Goal: Information Seeking & Learning: Learn about a topic

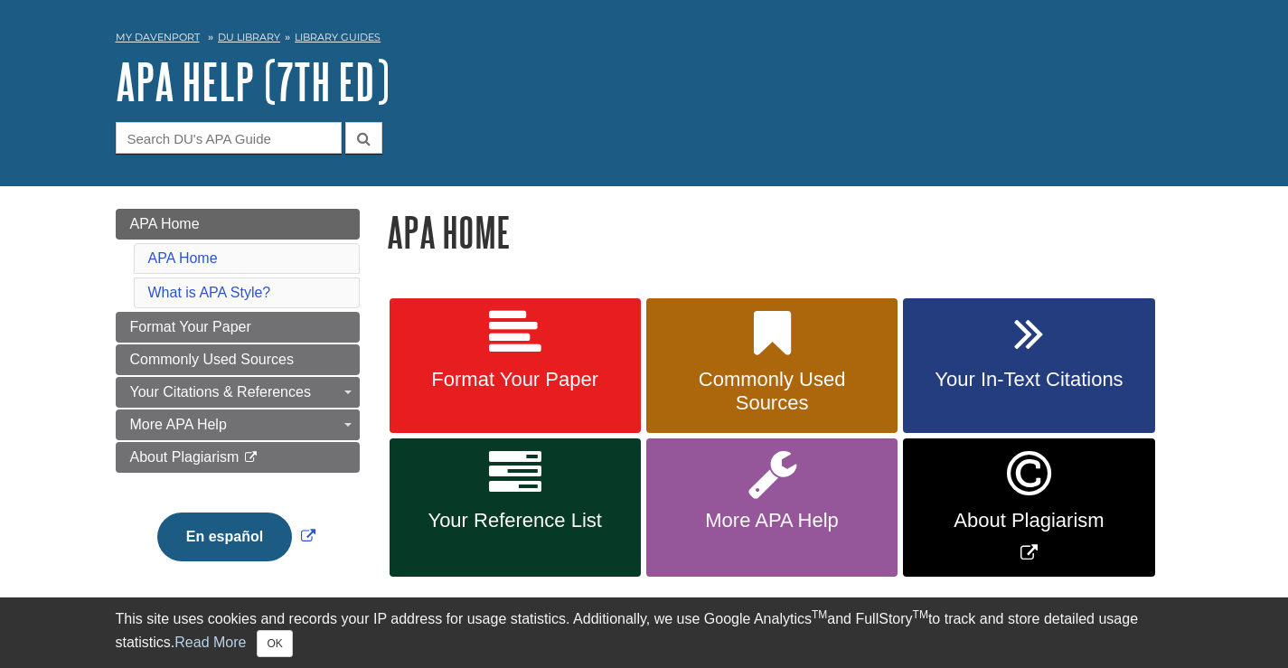
scroll to position [181, 0]
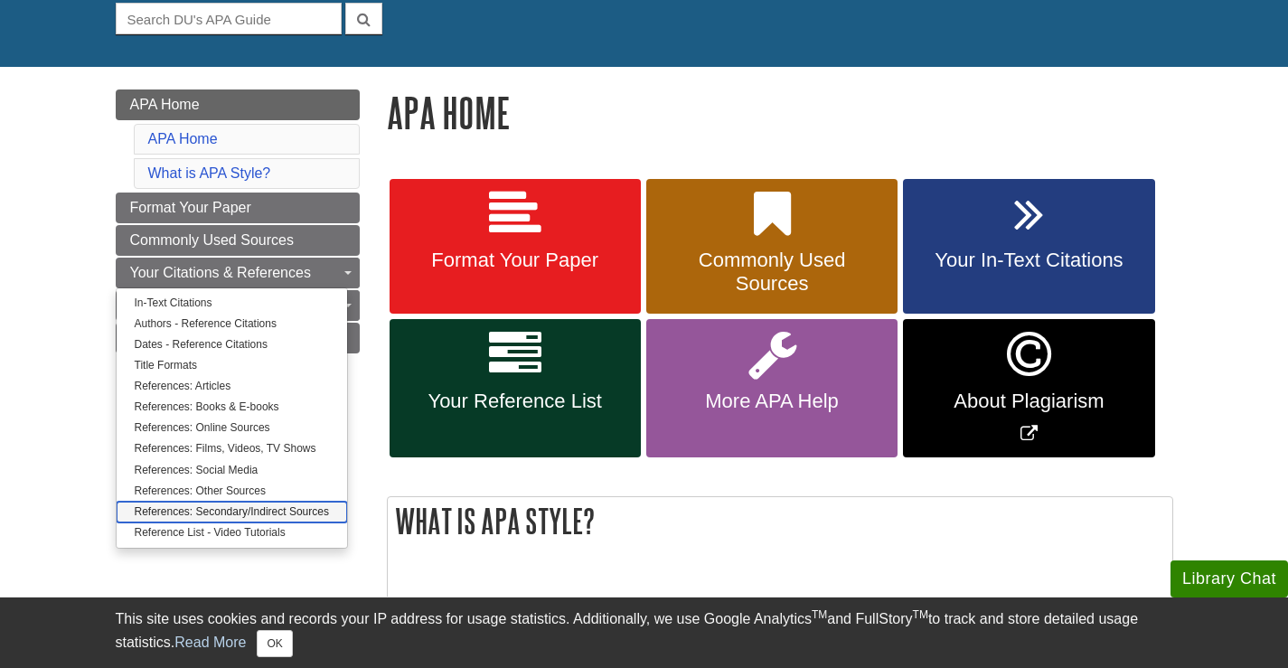
click at [240, 509] on link "References: Secondary/Indirect Sources" at bounding box center [232, 512] width 231 height 21
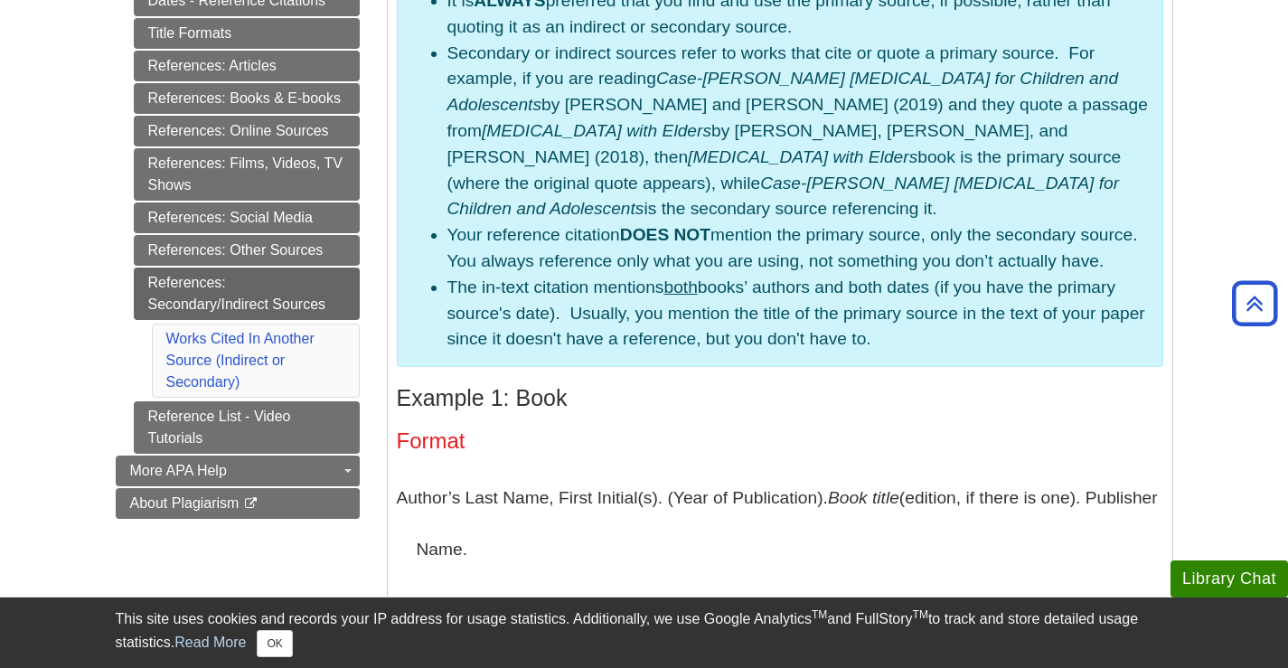
scroll to position [452, 0]
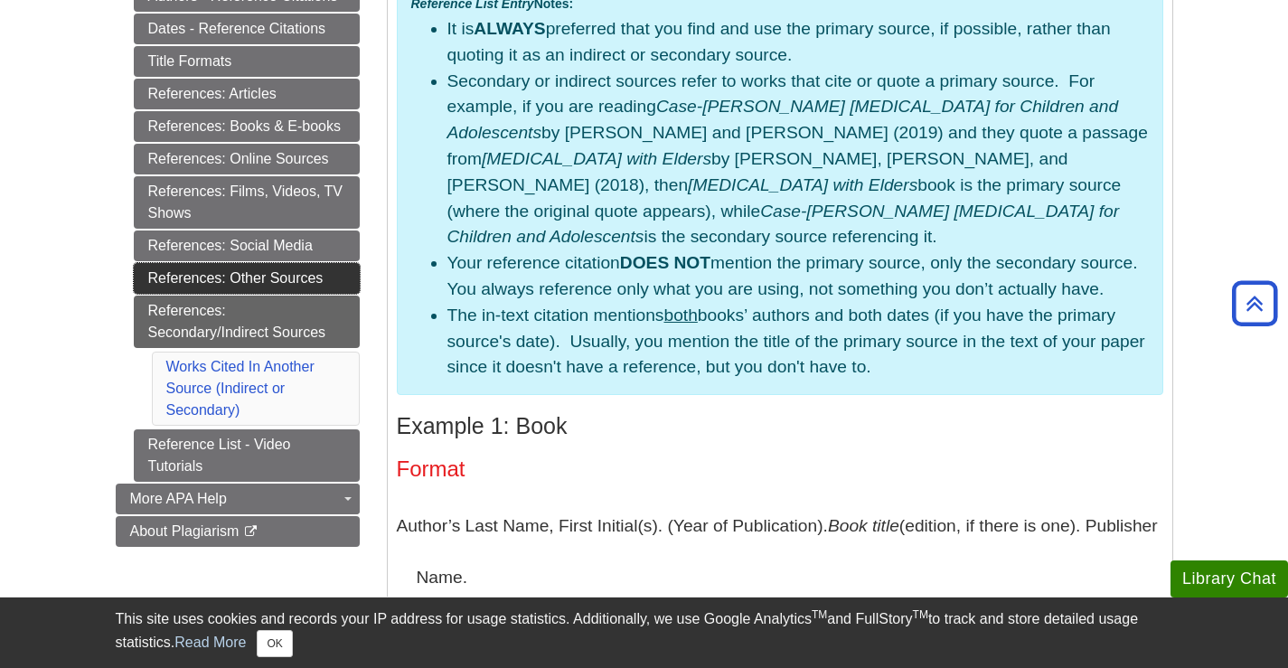
click at [309, 283] on link "References: Other Sources" at bounding box center [247, 278] width 226 height 31
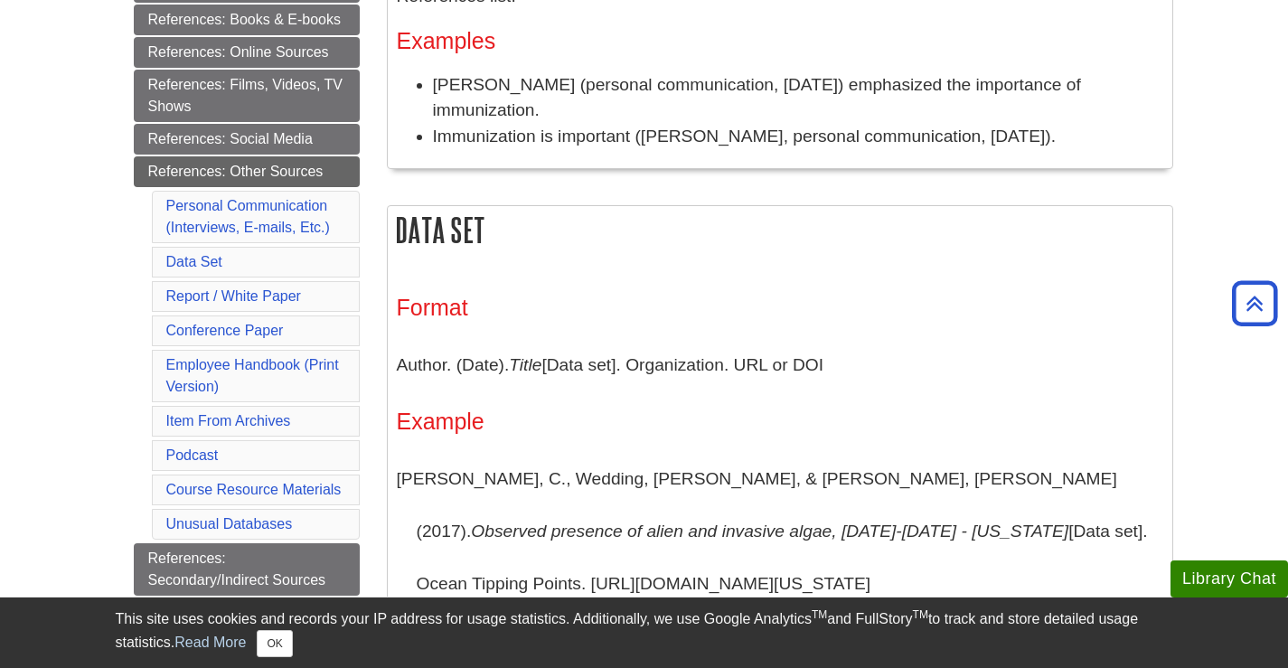
scroll to position [547, 0]
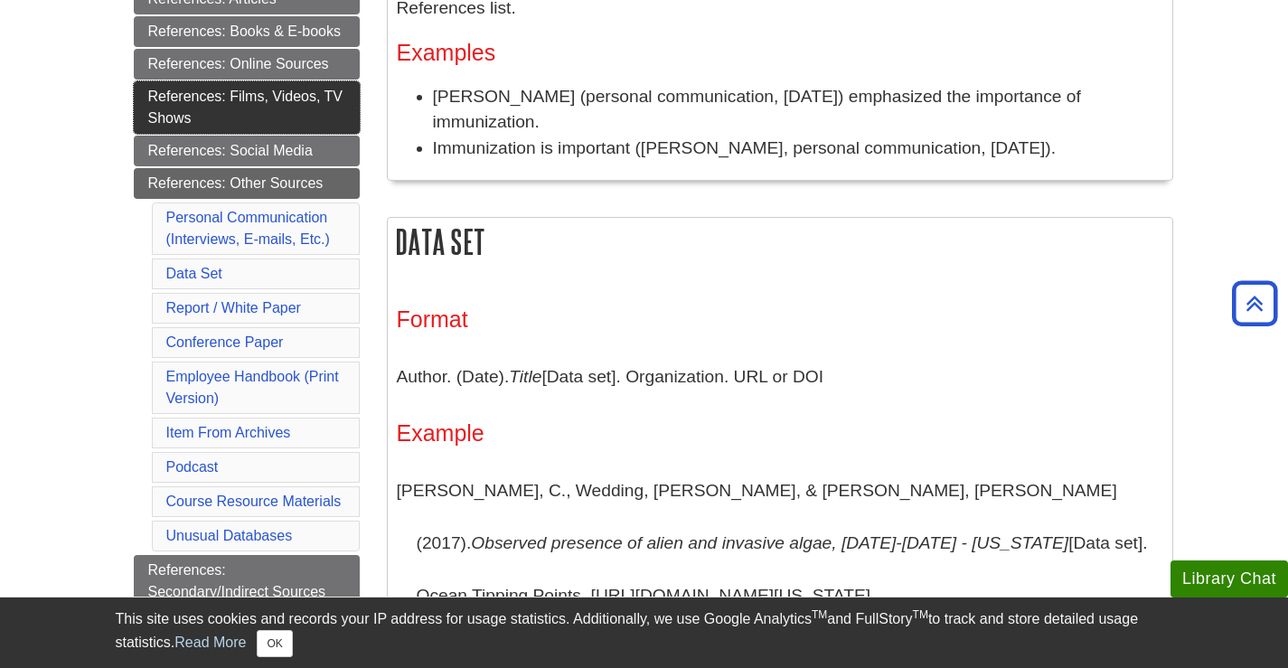
click at [284, 115] on link "References: Films, Videos, TV Shows" at bounding box center [247, 107] width 226 height 52
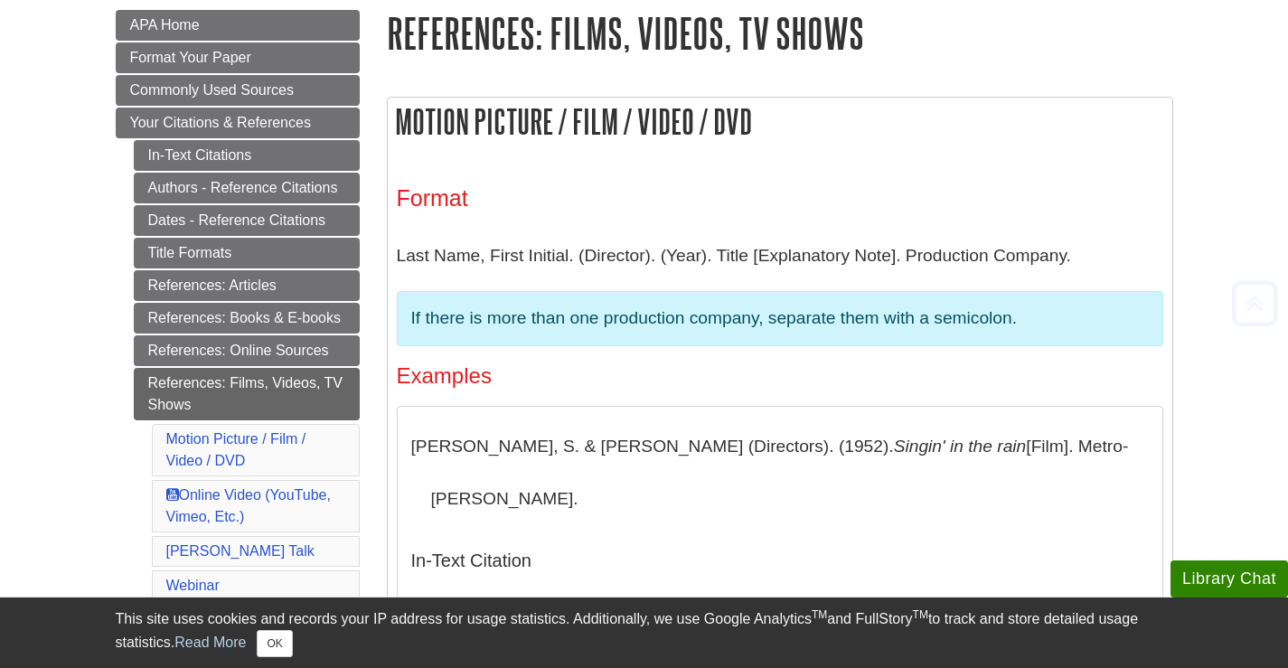
scroll to position [271, 0]
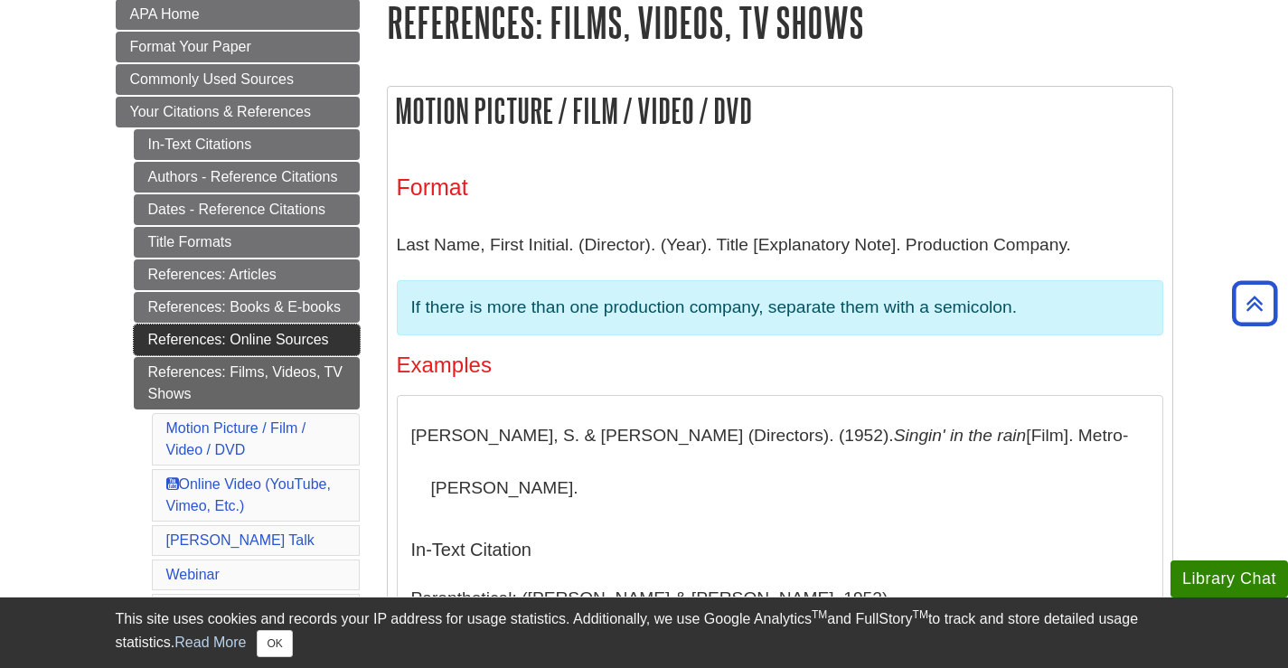
click at [331, 340] on link "References: Online Sources" at bounding box center [247, 340] width 226 height 31
